Goal: Complete application form

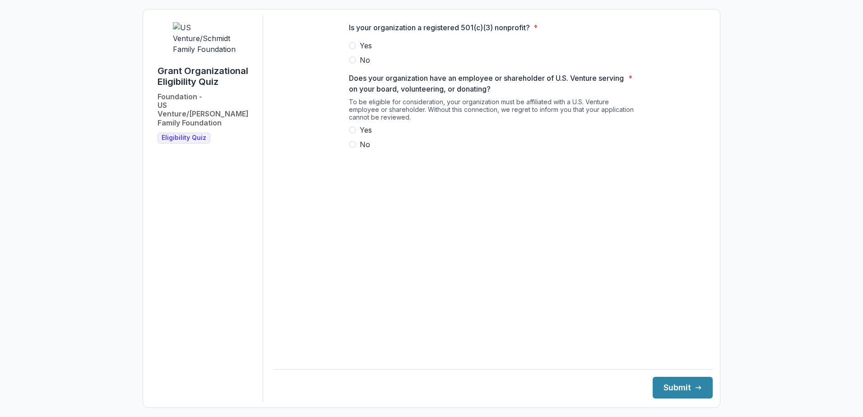
click at [354, 49] on span at bounding box center [352, 45] width 7 height 7
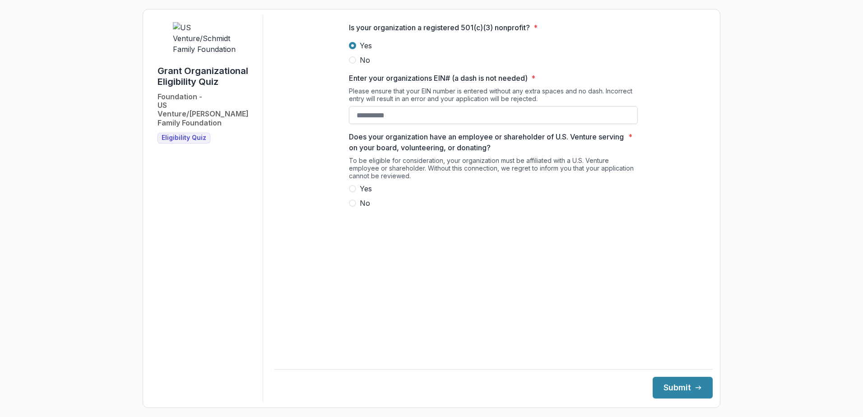
click at [389, 124] on input "Enter your organizations EIN# (a dash is not needed) *" at bounding box center [493, 115] width 289 height 18
type input "**********"
click at [351, 208] on label "No" at bounding box center [493, 203] width 289 height 11
click at [657, 385] on button "Submit" at bounding box center [683, 388] width 60 height 22
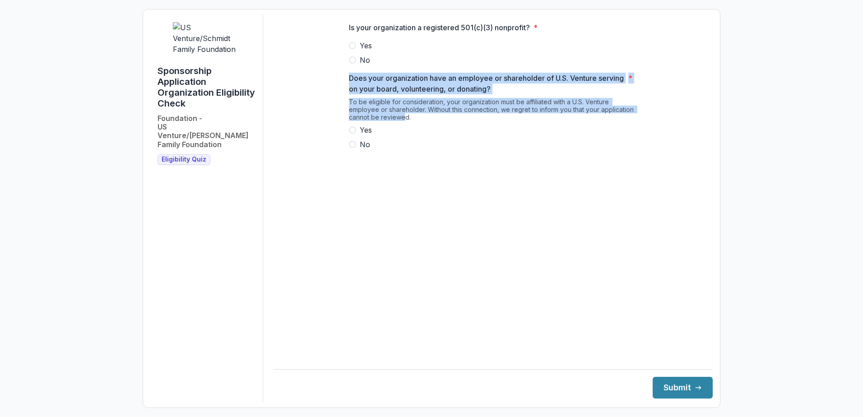
drag, startPoint x: 402, startPoint y: 127, endPoint x: 329, endPoint y: 46, distance: 108.6
click at [329, 46] on div "Is your organization a registered 501(c)(3) nonprofit? * Yes No Does your organ…" at bounding box center [493, 89] width 439 height 149
drag, startPoint x: 329, startPoint y: 46, endPoint x: 284, endPoint y: 71, distance: 51.7
click at [281, 71] on div "Is your organization a registered 501(c)(3) nonprofit? * Yes No Does your organ…" at bounding box center [493, 208] width 439 height 387
drag, startPoint x: 435, startPoint y: 129, endPoint x: 323, endPoint y: 81, distance: 121.5
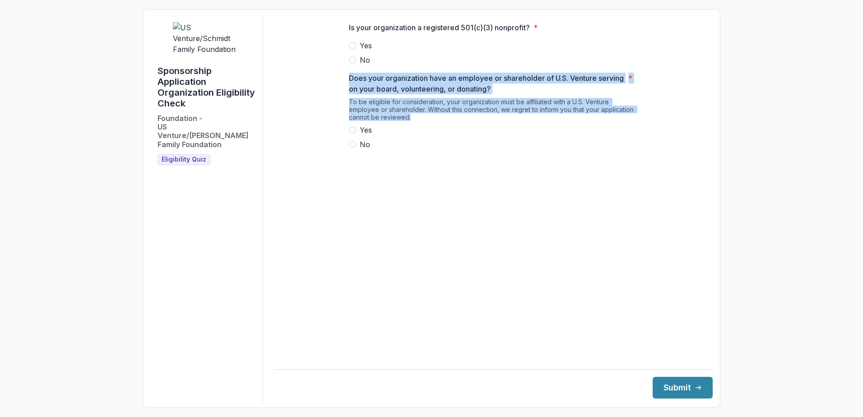
click at [323, 81] on div "Is your organization a registered 501(c)(3) nonprofit? * Yes No Does your organ…" at bounding box center [493, 89] width 439 height 149
click at [477, 125] on div "To be eligible for consideration, your organization must be affiliated with a U…" at bounding box center [493, 111] width 289 height 27
